Goal: Obtain resource: Obtain resource

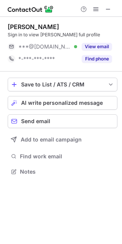
scroll to position [3, 3]
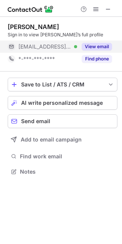
click at [79, 41] on div "View email" at bounding box center [94, 47] width 35 height 12
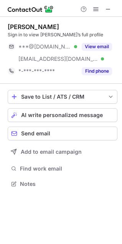
scroll to position [179, 122]
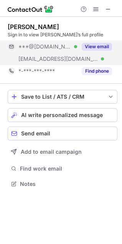
click at [78, 49] on div "View email" at bounding box center [94, 47] width 35 height 12
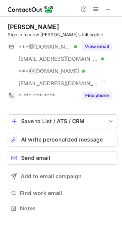
scroll to position [203, 122]
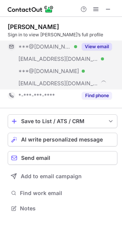
click at [105, 48] on button "View email" at bounding box center [97, 47] width 30 height 8
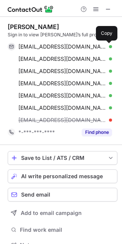
scroll to position [240, 116]
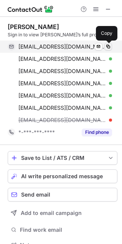
click at [110, 45] on span at bounding box center [108, 47] width 6 height 6
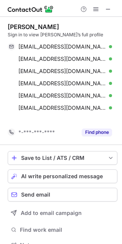
scroll to position [228, 116]
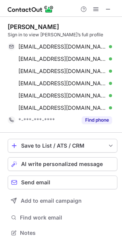
click at [47, 27] on div "Michael Copeland" at bounding box center [33, 27] width 51 height 8
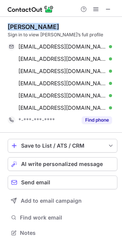
click at [47, 27] on div "Michael Copeland" at bounding box center [33, 27] width 51 height 8
copy div "Michael Copeland"
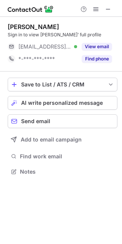
scroll to position [166, 122]
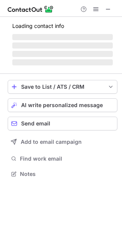
scroll to position [3, 3]
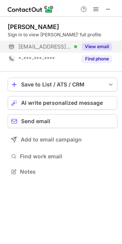
click at [103, 45] on button "View email" at bounding box center [97, 47] width 30 height 8
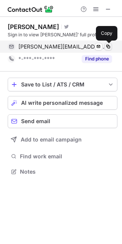
click at [108, 44] on span at bounding box center [108, 47] width 6 height 6
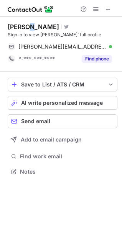
click at [31, 22] on div "James Atlas Visit Twitter profile Sign in to view James’ full profile james@pla…" at bounding box center [63, 44] width 110 height 55
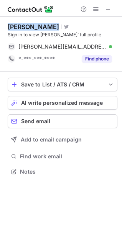
click at [31, 22] on div "James Atlas Visit Twitter profile Sign in to view James’ full profile james@pla…" at bounding box center [63, 44] width 110 height 55
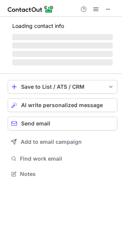
scroll to position [3, 3]
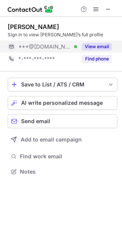
click at [98, 46] on button "View email" at bounding box center [97, 47] width 30 height 8
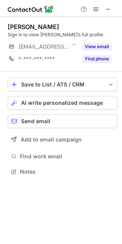
scroll to position [3, 3]
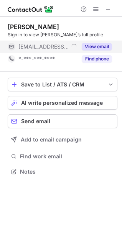
click at [103, 46] on button "View email" at bounding box center [97, 47] width 30 height 8
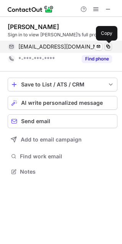
click at [107, 44] on span at bounding box center [108, 47] width 6 height 6
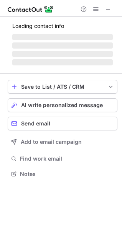
scroll to position [3, 3]
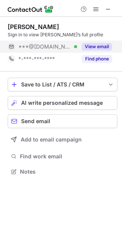
click at [99, 45] on button "View email" at bounding box center [97, 47] width 30 height 8
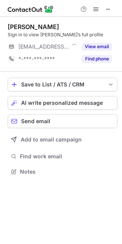
scroll to position [3, 3]
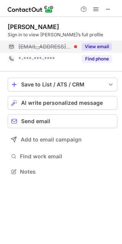
click at [99, 48] on button "View email" at bounding box center [97, 47] width 30 height 8
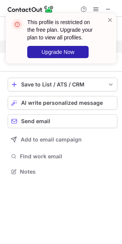
scroll to position [154, 122]
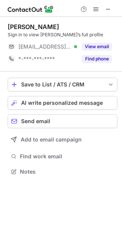
scroll to position [166, 122]
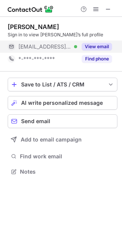
click at [95, 47] on button "View email" at bounding box center [97, 47] width 30 height 8
click at [102, 48] on button "View email" at bounding box center [97, 47] width 30 height 8
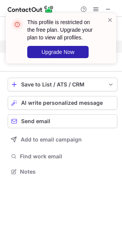
click at [105, 19] on div "This profile is restricted on the free plan. Upgrade your plan to view all prof…" at bounding box center [58, 38] width 98 height 44
